Goal: Information Seeking & Learning: Learn about a topic

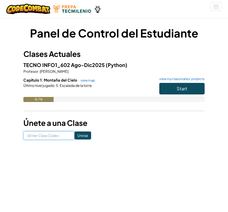
click at [55, 136] on input at bounding box center [48, 135] width 51 height 9
type input "WatchFarmSand"
click at [75, 136] on input "Unirse" at bounding box center [83, 135] width 17 height 8
click at [191, 89] on button "Start" at bounding box center [181, 89] width 45 height 12
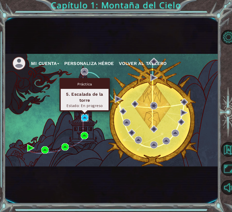
click at [85, 118] on img at bounding box center [84, 117] width 7 height 7
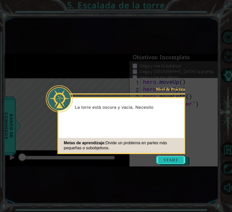
click at [173, 161] on button "Start" at bounding box center [170, 160] width 29 height 8
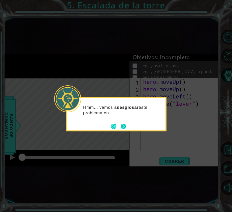
click at [122, 126] on button "Next" at bounding box center [123, 126] width 9 height 9
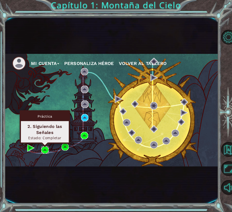
click at [45, 147] on img at bounding box center [44, 149] width 7 height 7
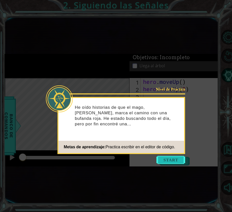
click at [181, 163] on button "Start" at bounding box center [170, 160] width 29 height 8
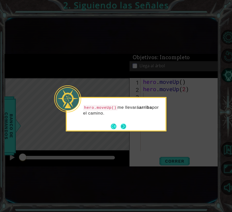
click at [120, 123] on footer at bounding box center [118, 127] width 15 height 8
click at [121, 126] on button "Next" at bounding box center [124, 127] width 6 height 6
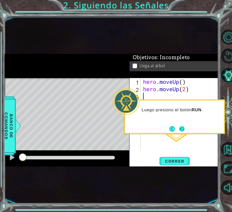
click at [181, 131] on button "Next" at bounding box center [181, 129] width 9 height 9
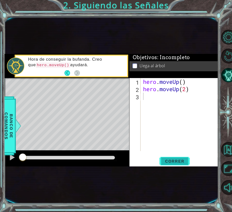
click at [178, 161] on span "Correr" at bounding box center [174, 161] width 29 height 5
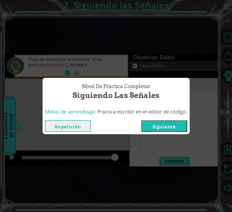
click at [52, 126] on button "Repetición" at bounding box center [68, 125] width 46 height 11
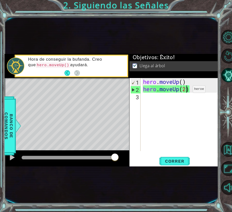
click at [185, 90] on div "hero . moveUp ( ) hero . moveUp ( 2 )" at bounding box center [181, 122] width 78 height 88
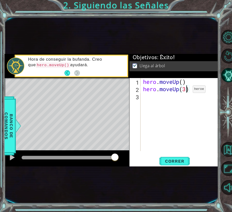
scroll to position [0, 2]
click at [171, 163] on span "Correr" at bounding box center [174, 161] width 29 height 5
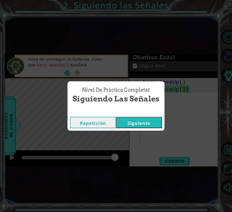
click at [97, 122] on button "Repetición" at bounding box center [93, 122] width 46 height 11
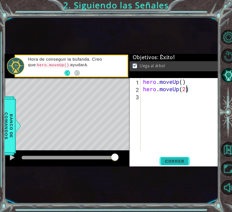
type textarea "hero.moveUp(2)"
click at [169, 159] on span "Correr" at bounding box center [174, 161] width 29 height 5
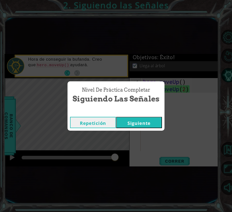
click at [133, 125] on button "Siguiente" at bounding box center [139, 122] width 46 height 11
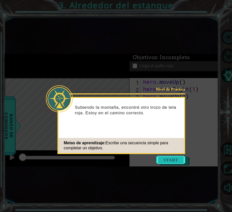
click at [162, 156] on button "Start" at bounding box center [170, 160] width 29 height 8
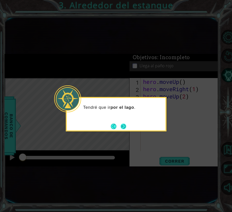
click at [122, 123] on button "Next" at bounding box center [123, 126] width 6 height 6
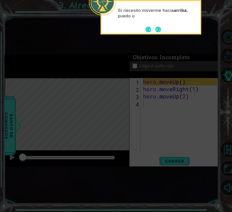
click at [193, 79] on icon at bounding box center [116, 83] width 232 height 258
click at [180, 133] on icon at bounding box center [116, 83] width 232 height 258
click at [156, 26] on button "Next" at bounding box center [158, 29] width 6 height 6
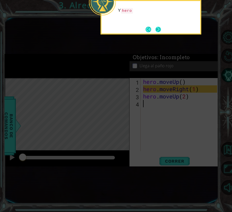
click at [157, 29] on button "Next" at bounding box center [158, 29] width 6 height 6
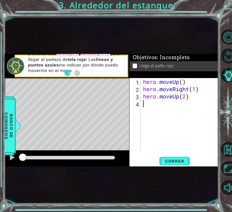
click at [186, 83] on div "hero . moveUp ( ) hero . moveRight ( 1 ) hero . moveUp ( 2 )" at bounding box center [181, 122] width 78 height 88
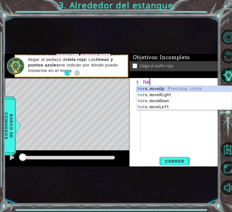
type textarea "h"
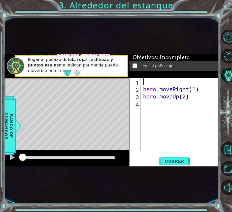
click at [176, 156] on div "1 2 3 4 hero . moveRight ( 1 ) hero . moveUp ( 2 ) הההההההההההההההההההההההההההה…" at bounding box center [173, 122] width 89 height 89
click at [177, 159] on span "Correr" at bounding box center [174, 161] width 29 height 5
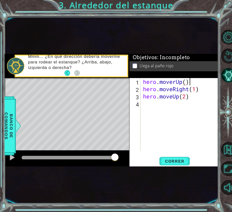
scroll to position [0, 2]
click at [171, 161] on span "Correr" at bounding box center [174, 161] width 29 height 5
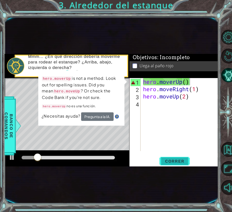
click at [173, 164] on button "Correr" at bounding box center [174, 161] width 30 height 9
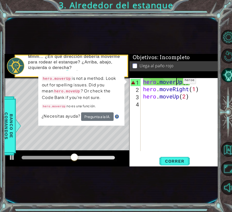
click at [175, 82] on div "hero . moverUp ( ) hero . moveRight ( 1 ) hero . moveUp ( 2 )" at bounding box center [181, 122] width 78 height 88
type textarea "hero.moveUp()"
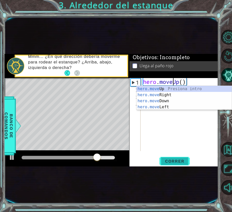
click at [170, 163] on span "Correr" at bounding box center [174, 161] width 29 height 5
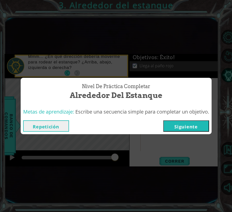
click at [28, 123] on button "Repetición" at bounding box center [46, 125] width 46 height 11
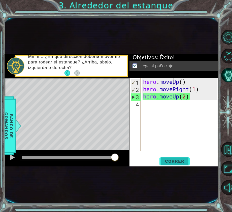
click at [167, 163] on span "Correr" at bounding box center [174, 161] width 29 height 5
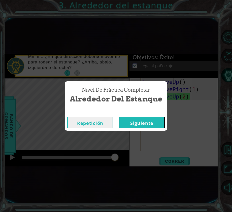
click at [156, 124] on button "Siguiente" at bounding box center [142, 122] width 46 height 11
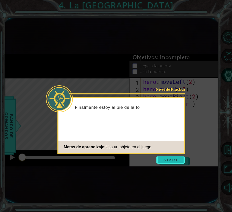
click at [170, 160] on button "Start" at bounding box center [170, 160] width 29 height 8
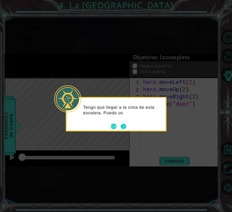
click at [123, 129] on button "Next" at bounding box center [123, 126] width 6 height 6
click at [124, 126] on button "Next" at bounding box center [123, 126] width 8 height 8
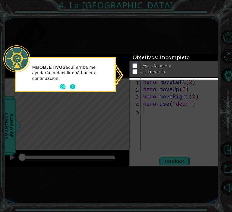
click at [72, 88] on button "Next" at bounding box center [72, 86] width 7 height 7
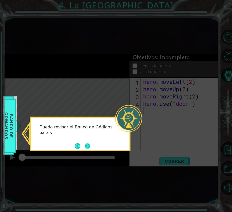
click at [85, 143] on button "Next" at bounding box center [87, 146] width 6 height 6
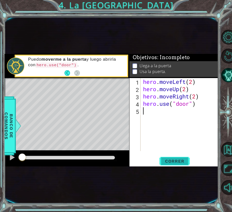
click at [174, 163] on span "Correr" at bounding box center [174, 161] width 29 height 5
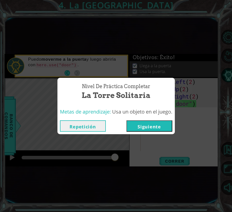
click at [156, 126] on button "Siguiente" at bounding box center [149, 125] width 46 height 11
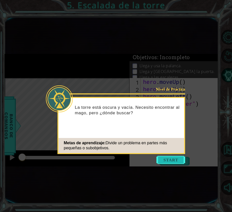
click at [178, 162] on button "Start" at bounding box center [170, 160] width 29 height 8
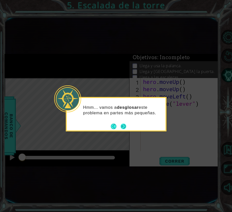
click at [123, 126] on button "Next" at bounding box center [123, 126] width 8 height 8
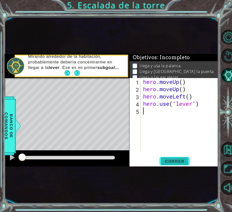
click at [168, 161] on span "Correr" at bounding box center [174, 161] width 29 height 5
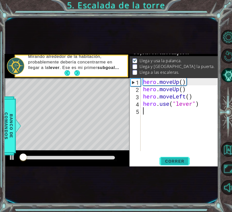
scroll to position [6, 0]
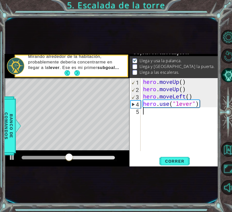
click at [192, 118] on div "hero . moveUp ( ) hero . moveUp ( ) hero . moveLeft ( ) hero . use ( "lever" )" at bounding box center [181, 122] width 78 height 88
type textarea "h"
